Goal: Navigation & Orientation: Find specific page/section

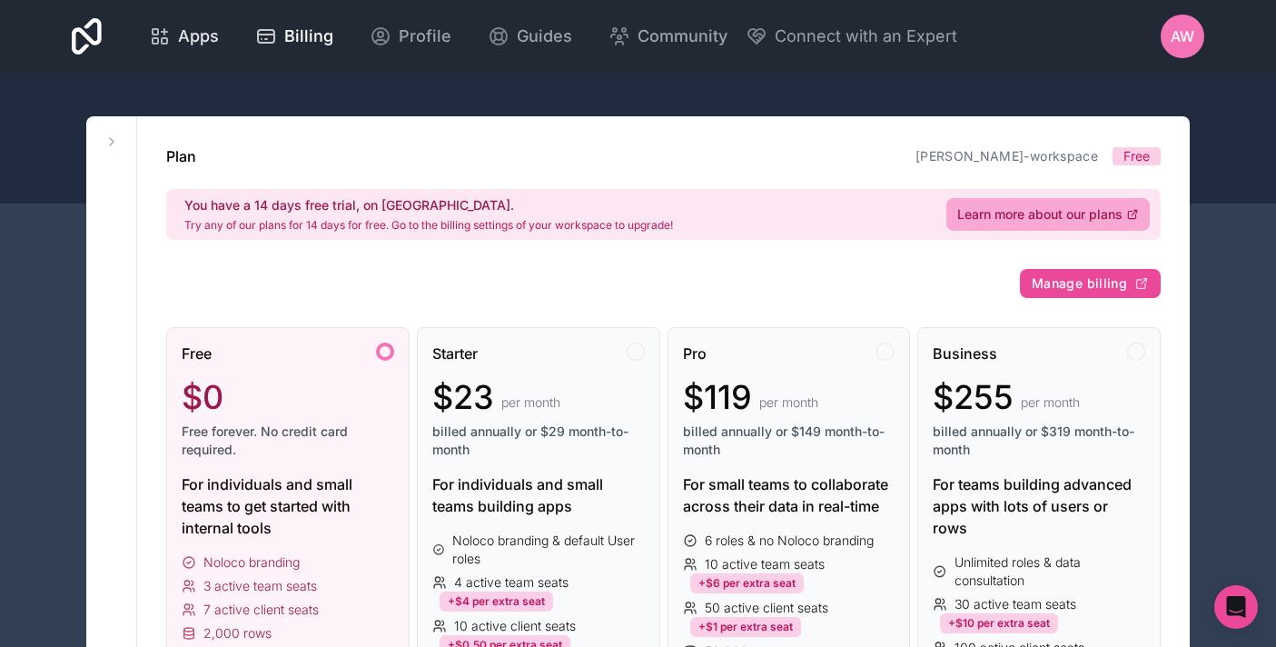
click at [180, 37] on span "Apps" at bounding box center [198, 36] width 41 height 25
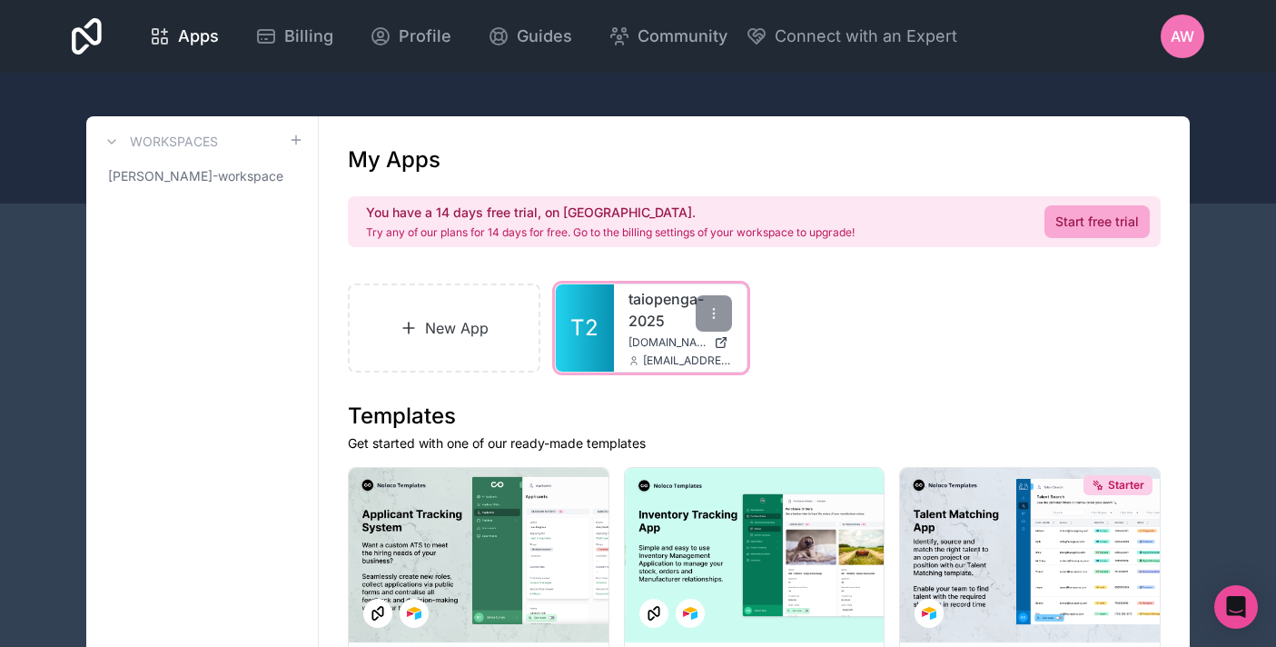
click at [721, 339] on icon at bounding box center [721, 342] width 15 height 15
click at [647, 340] on span "[DOMAIN_NAME]" at bounding box center [667, 342] width 78 height 15
click at [709, 311] on icon at bounding box center [713, 313] width 15 height 15
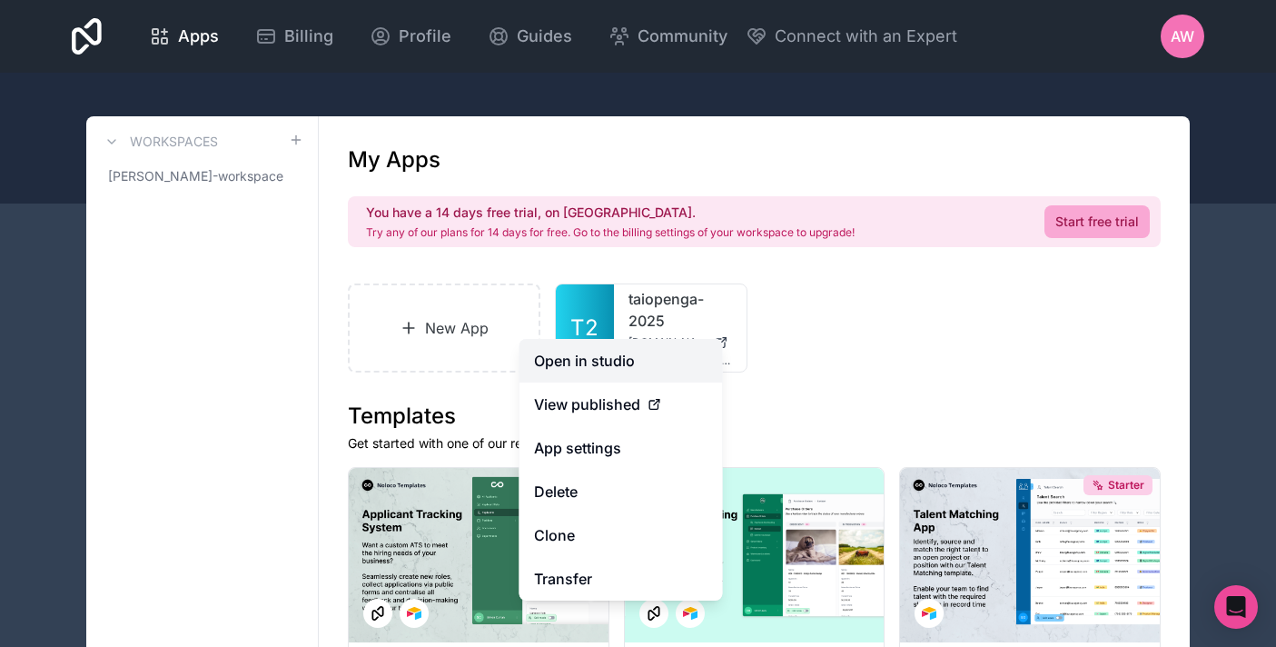
click at [661, 358] on link "Open in studio" at bounding box center [620, 361] width 203 height 44
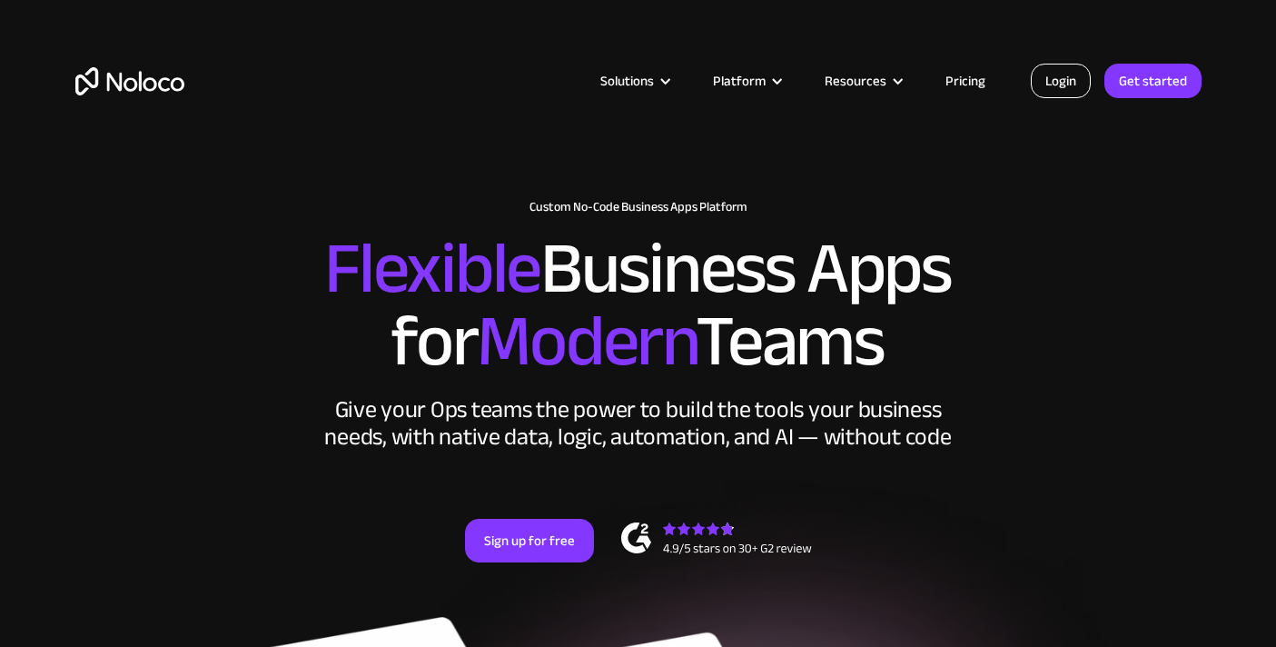
click at [1071, 89] on link "Login" at bounding box center [1061, 81] width 60 height 35
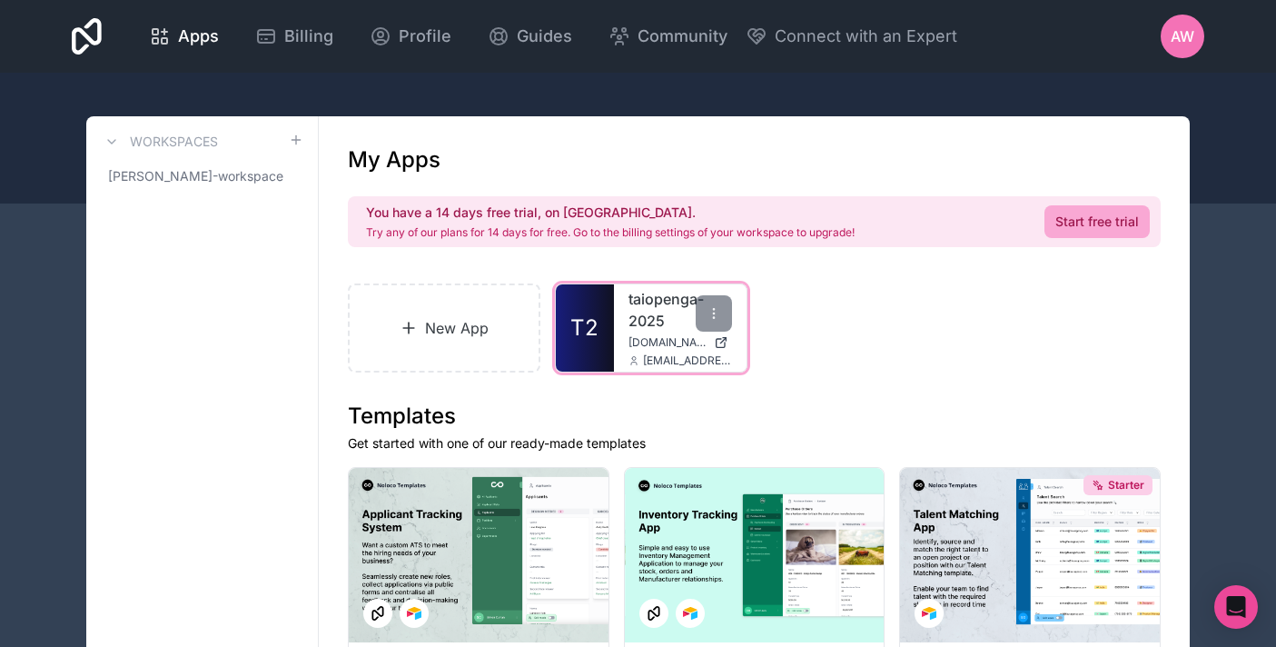
click at [637, 320] on link "taiopenga-2025" at bounding box center [680, 310] width 104 height 44
